Goal: Task Accomplishment & Management: Manage account settings

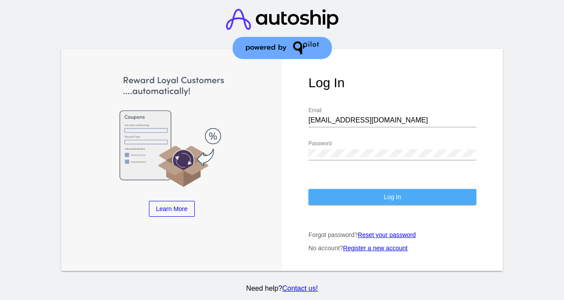
click at [360, 190] on button "Log In" at bounding box center [393, 197] width 168 height 16
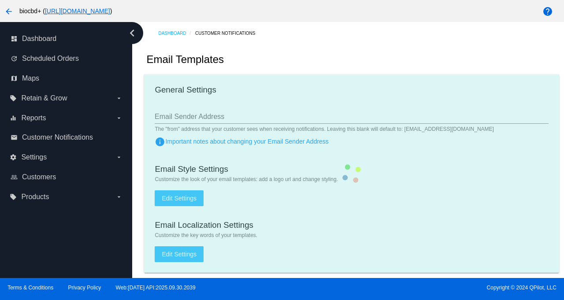
type input "[EMAIL_ADDRESS][DOMAIN_NAME]"
checkbox input "true"
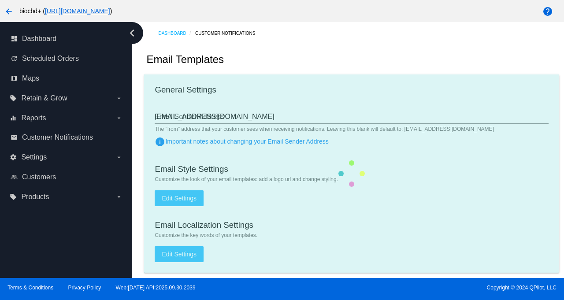
type input "[PERSON_NAME][EMAIL_ADDRESS][DOMAIN_NAME]"
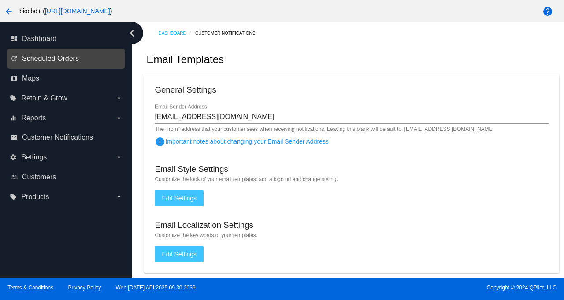
click at [67, 60] on span "Scheduled Orders" at bounding box center [50, 59] width 57 height 8
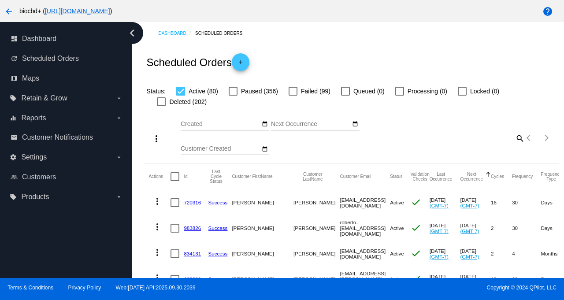
scroll to position [67, 0]
